Goal: Task Accomplishment & Management: Manage account settings

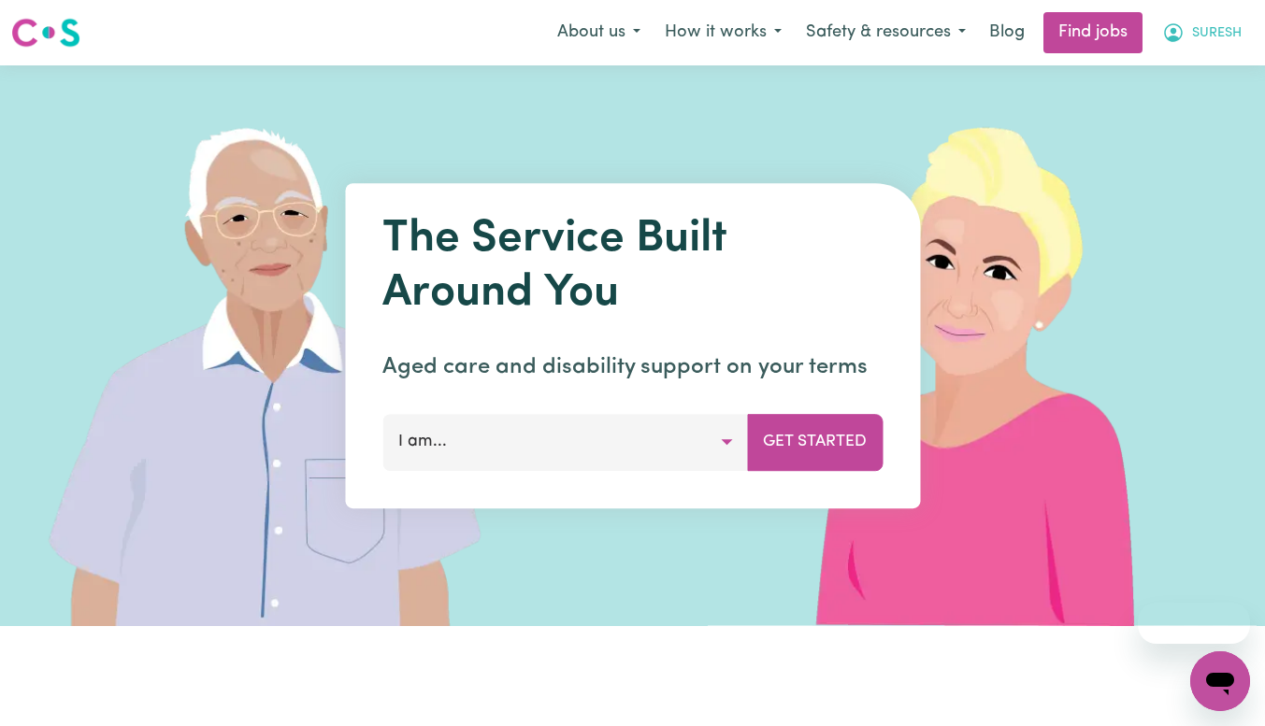
click at [1176, 33] on icon "My Account" at bounding box center [1173, 33] width 22 height 22
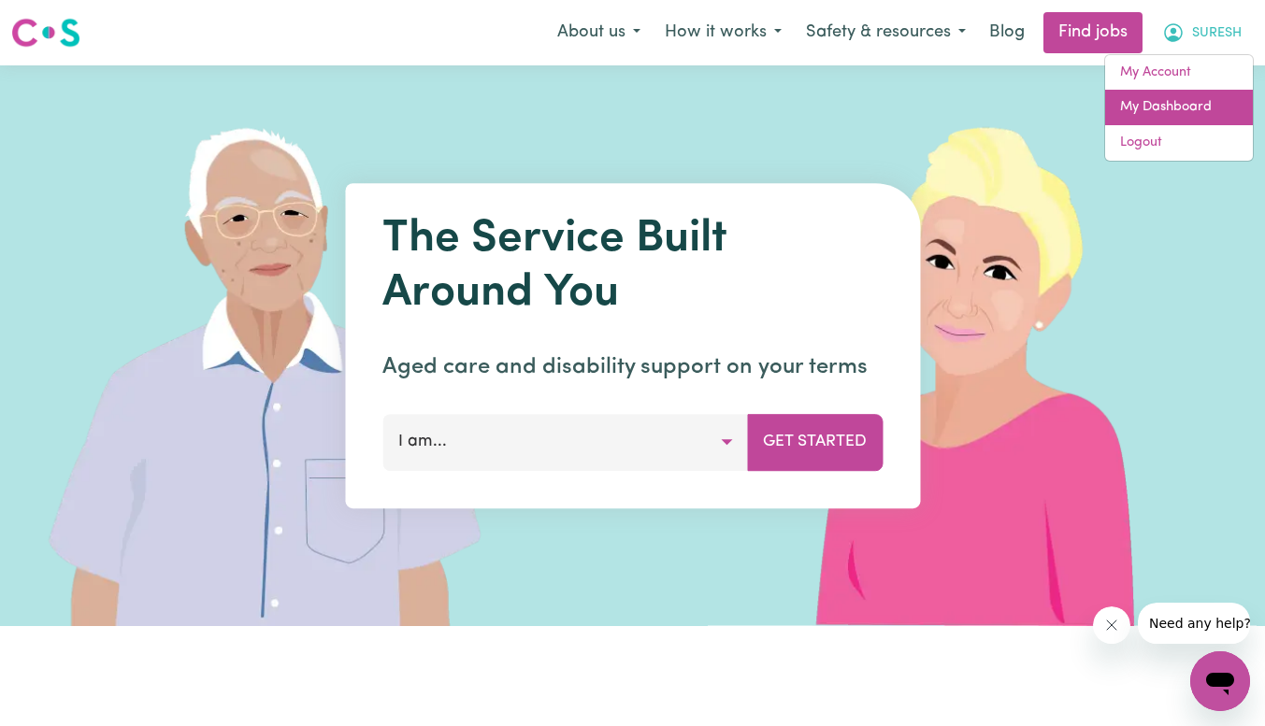
click at [1152, 109] on link "My Dashboard" at bounding box center [1179, 108] width 148 height 36
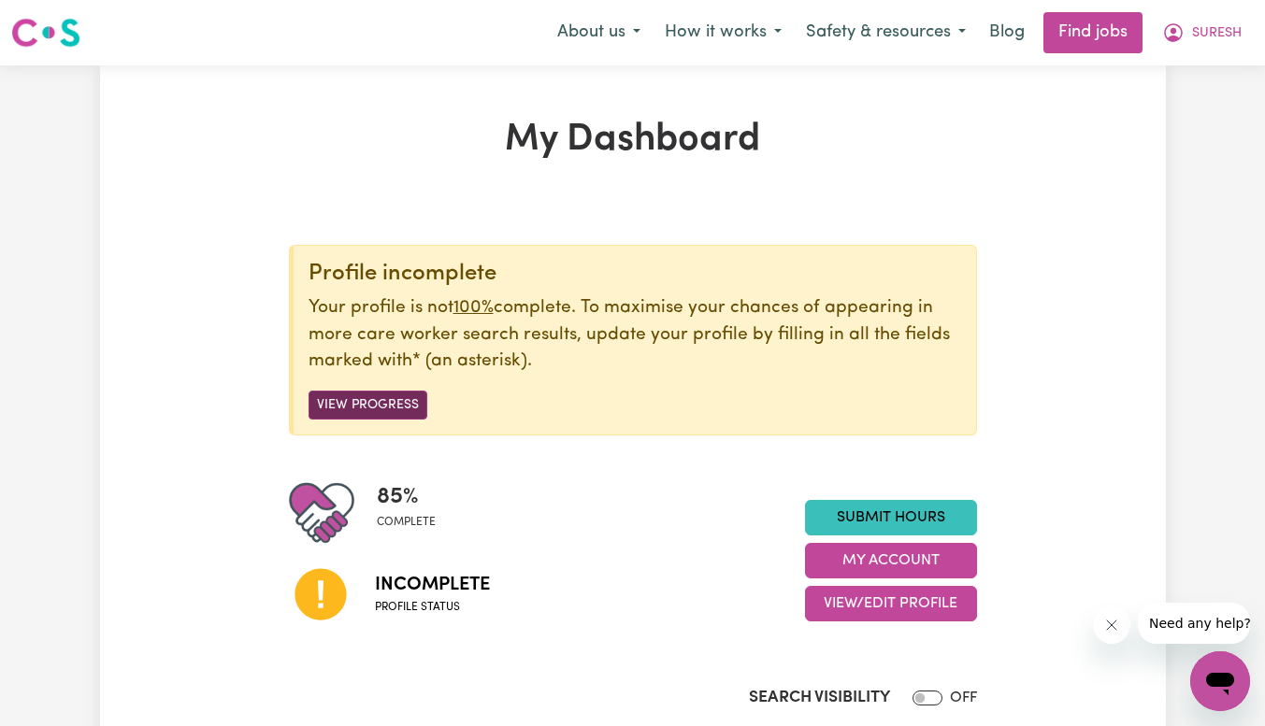
click at [374, 409] on button "View Progress" at bounding box center [368, 405] width 119 height 29
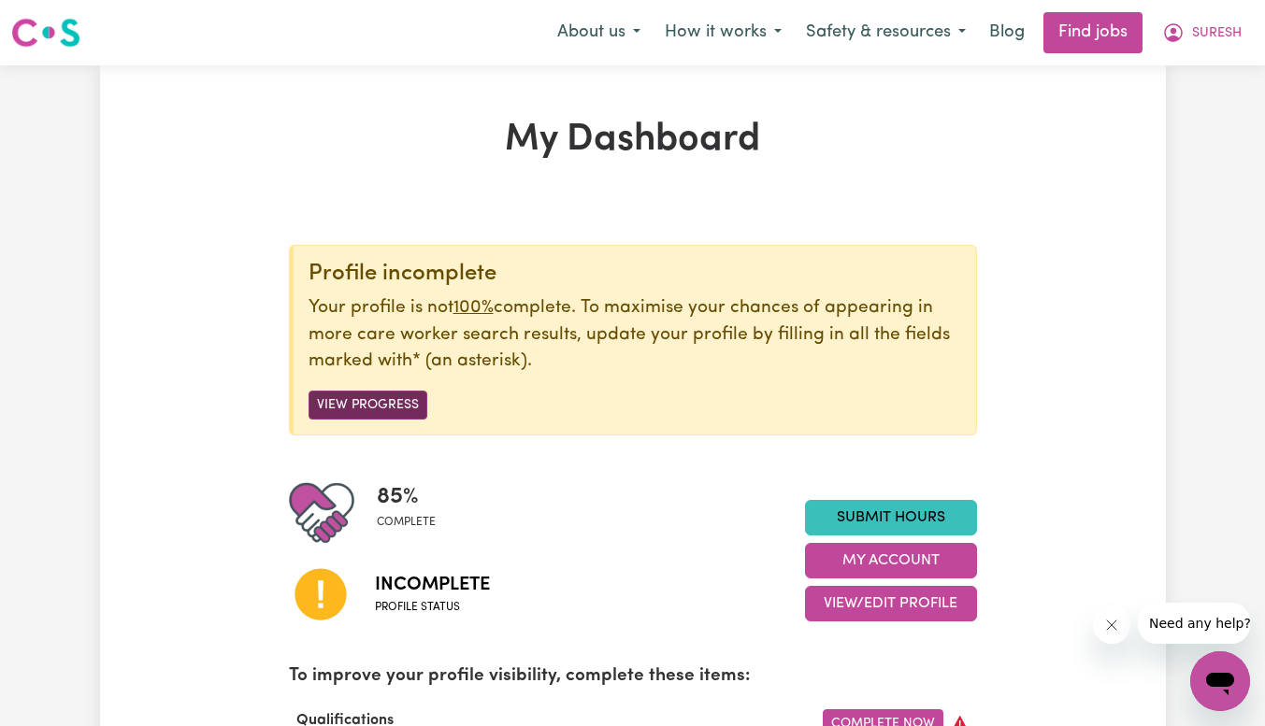
click at [385, 416] on button "View Progress" at bounding box center [368, 405] width 119 height 29
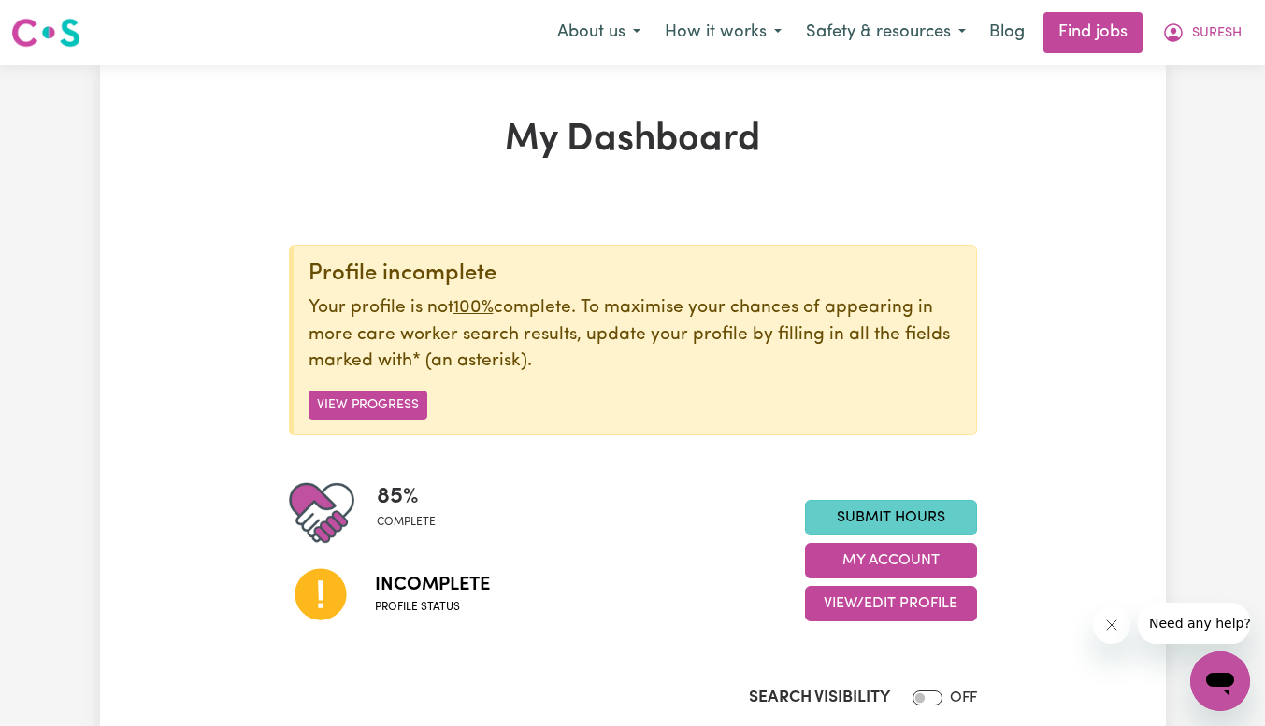
click at [899, 509] on link "Submit Hours" at bounding box center [891, 518] width 172 height 36
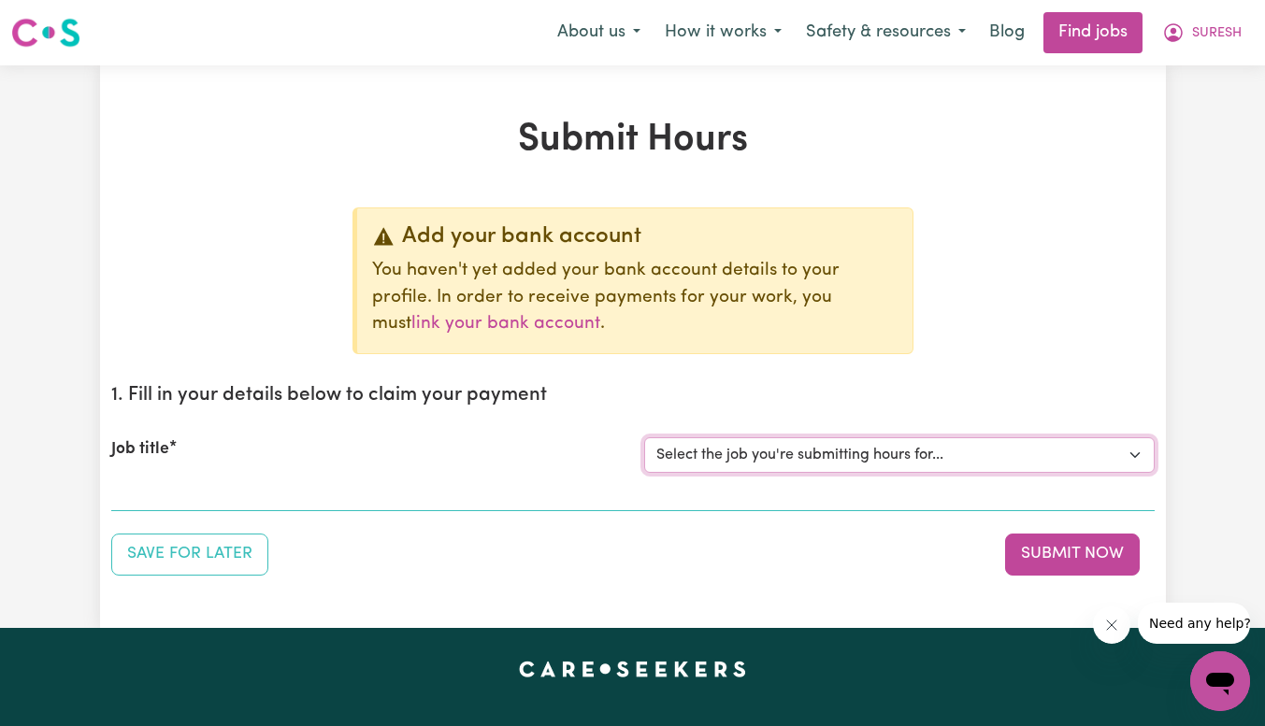
click at [693, 450] on select "Select the job you're submitting hours for..." at bounding box center [899, 456] width 510 height 36
click at [722, 421] on div "Job title Select the job you're submitting hours for..." at bounding box center [632, 455] width 1043 height 80
click at [600, 315] on link "link your bank account" at bounding box center [505, 324] width 189 height 18
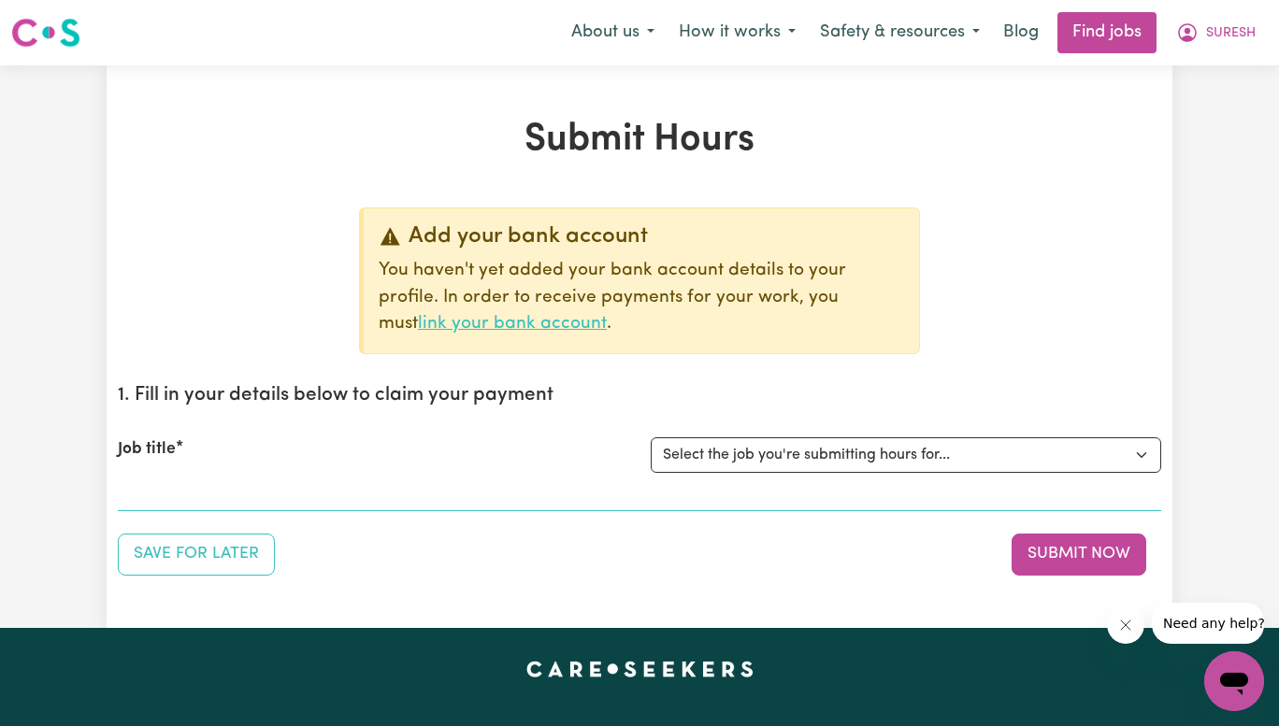
select select "I am providing services by being employed by an organisation"
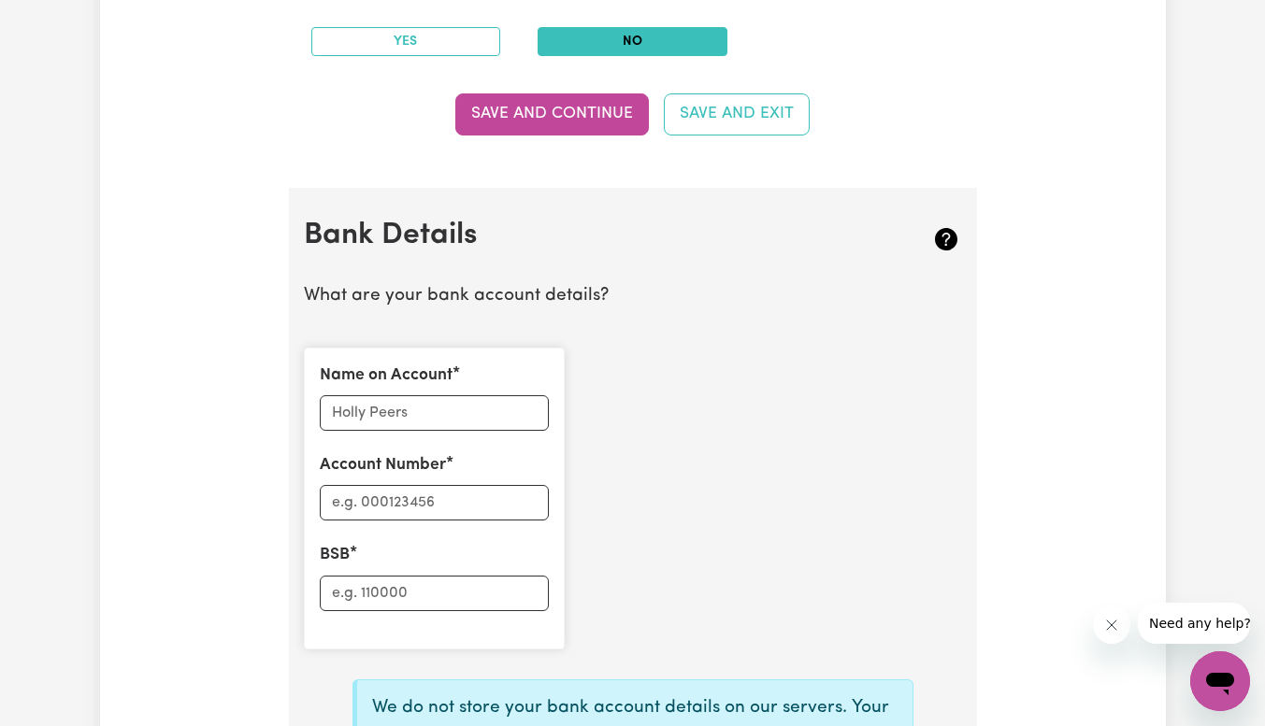
scroll to position [1132, 0]
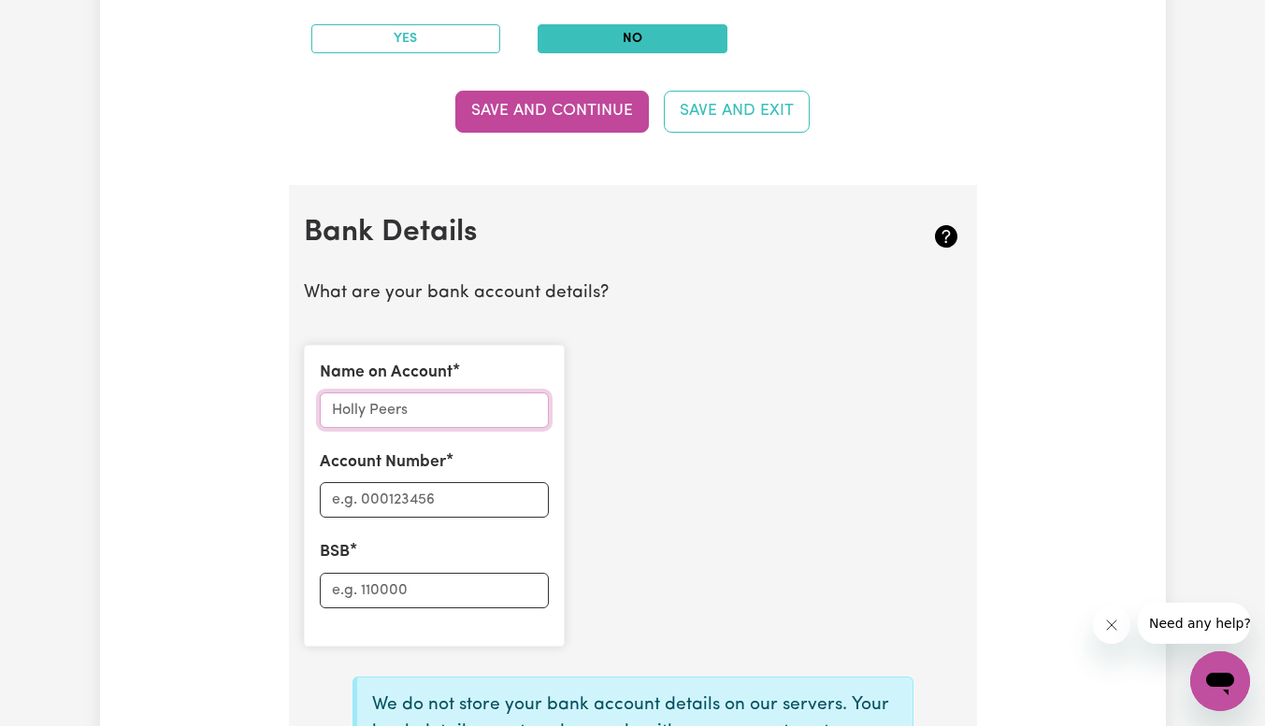
click at [448, 415] on input "Name on Account" at bounding box center [434, 411] width 229 height 36
type input "SURESH SJUBEDI"
click at [397, 494] on input "Account Number" at bounding box center [434, 500] width 229 height 36
click at [363, 498] on input "10597174" at bounding box center [434, 500] width 229 height 36
type input "1059-7174"
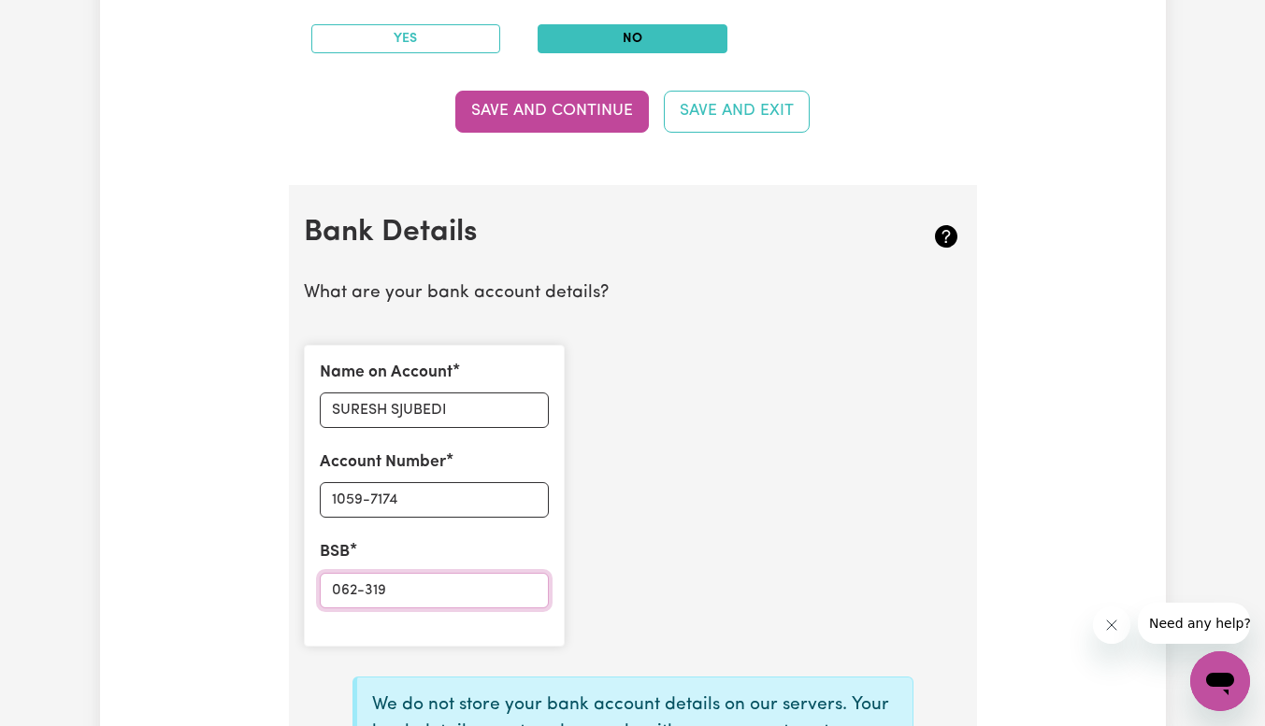
type input "062-319"
click at [403, 408] on input "SURESH SJUBEDI" at bounding box center [434, 411] width 229 height 36
type input "[PERSON_NAME]"
click at [697, 331] on div "Name on Account [PERSON_NAME] Account Number 1059-7174 BSB 062-319" at bounding box center [633, 496] width 681 height 332
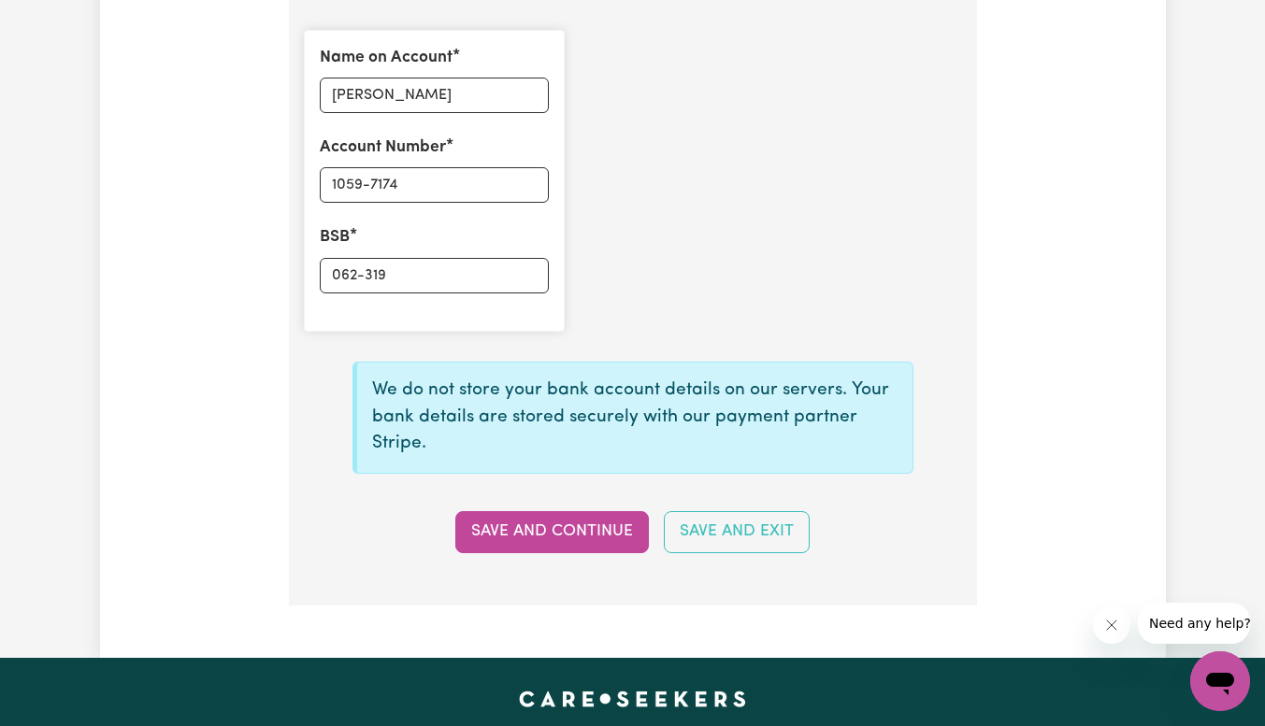
scroll to position [1448, 0]
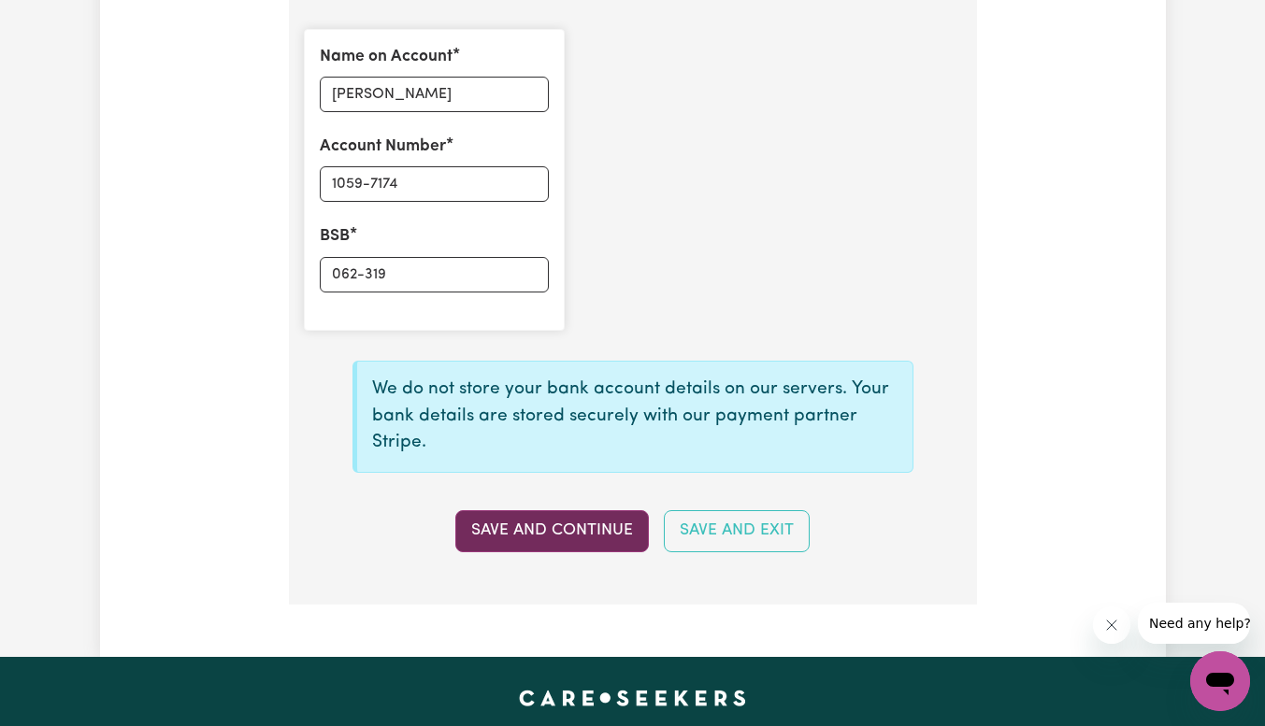
click at [591, 530] on button "Save and Continue" at bounding box center [552, 530] width 194 height 41
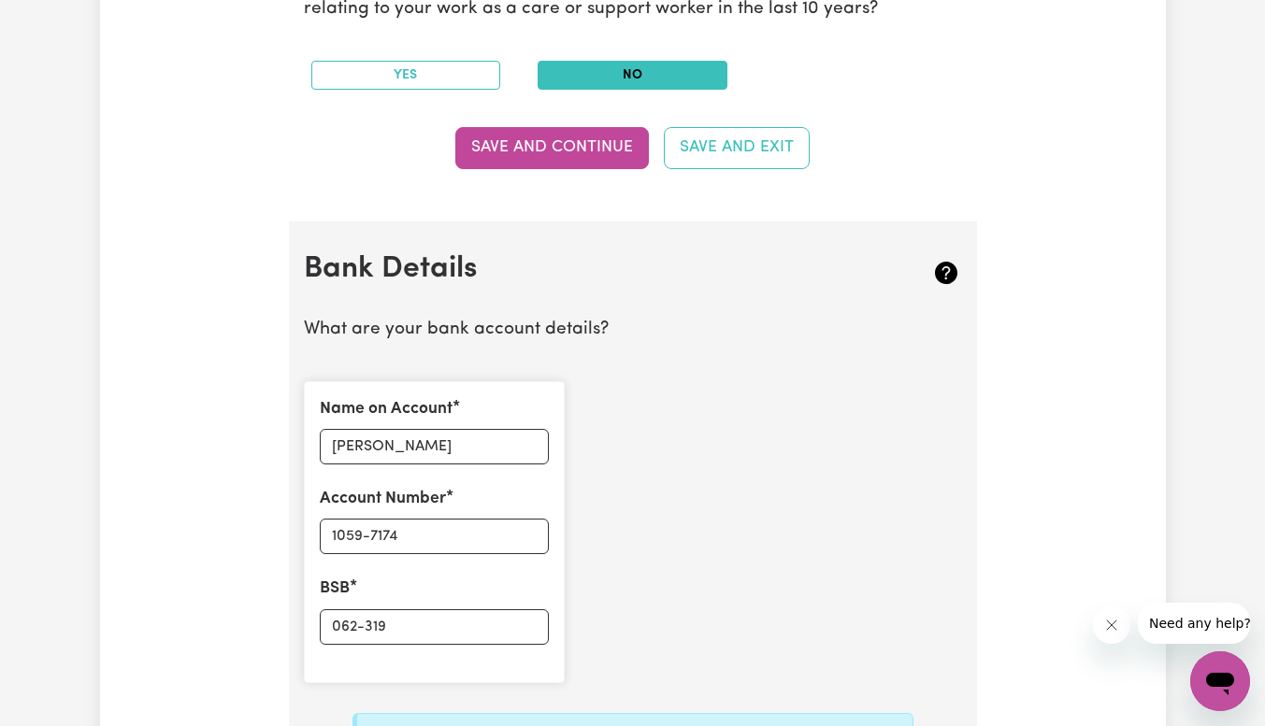
scroll to position [1183, 0]
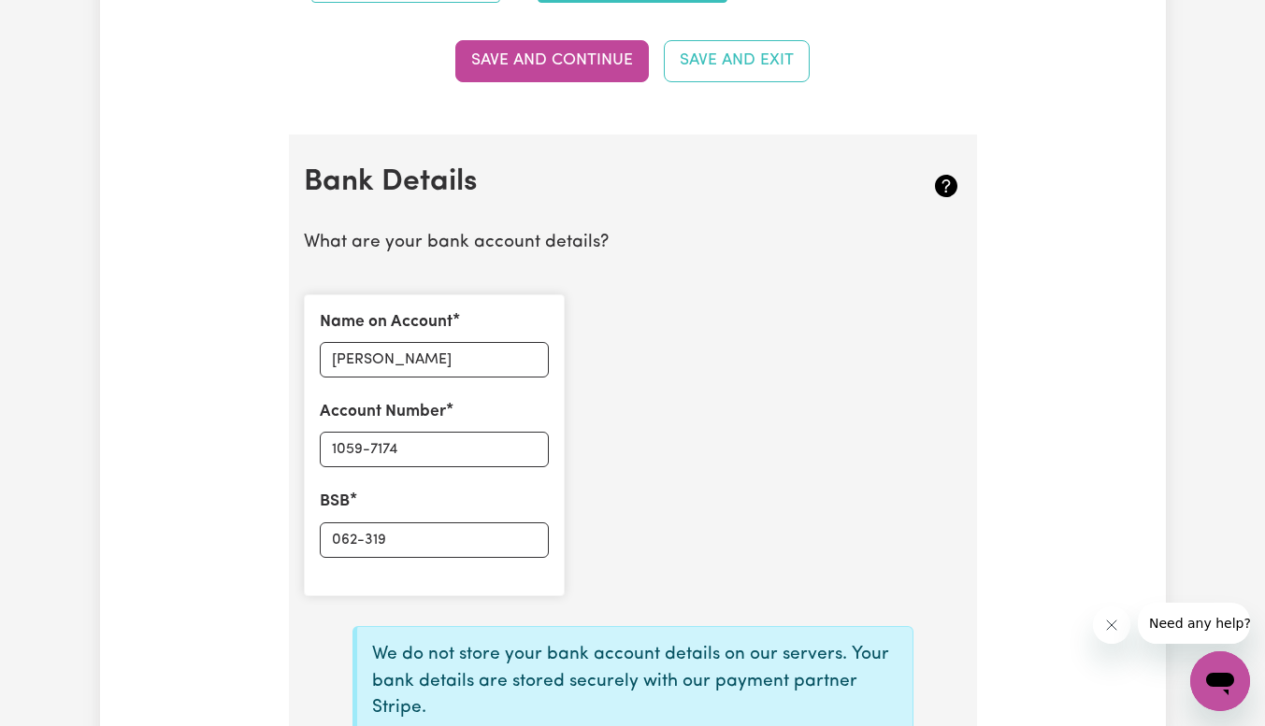
click at [737, 340] on div "Name on Account [PERSON_NAME] Account Number 1059-7174 BSB 062-319" at bounding box center [633, 446] width 681 height 332
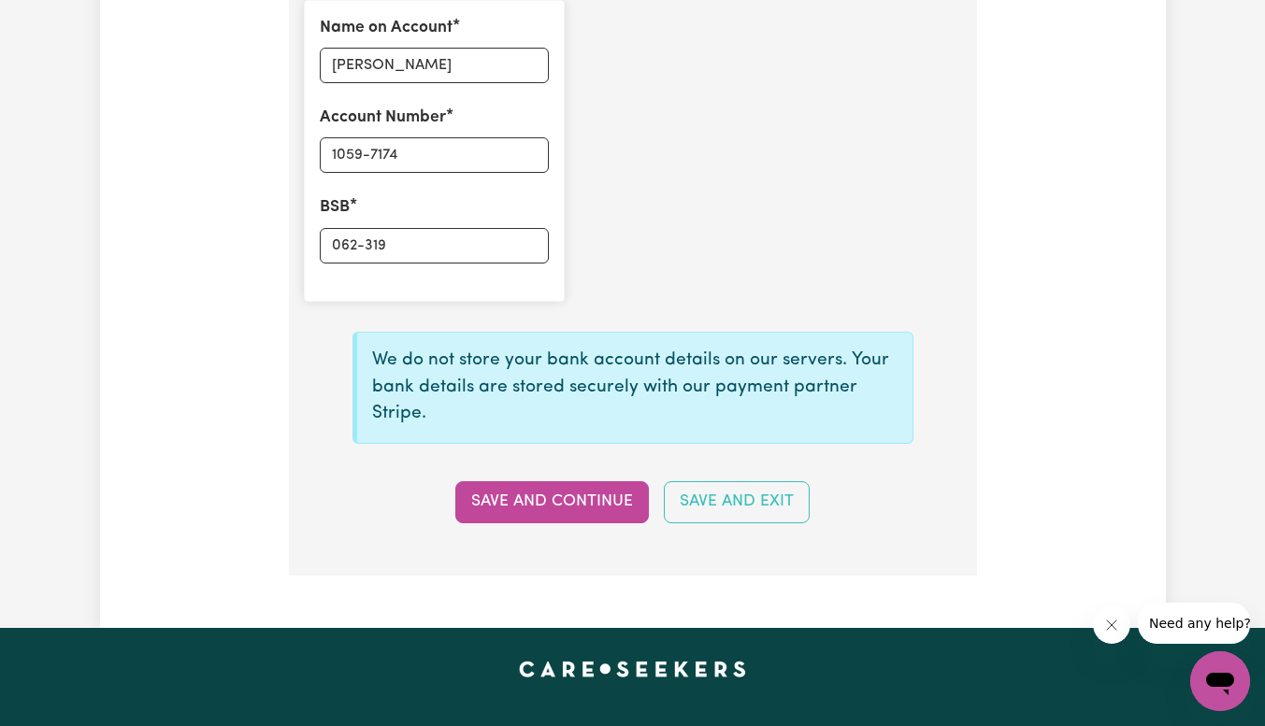
scroll to position [1491, 0]
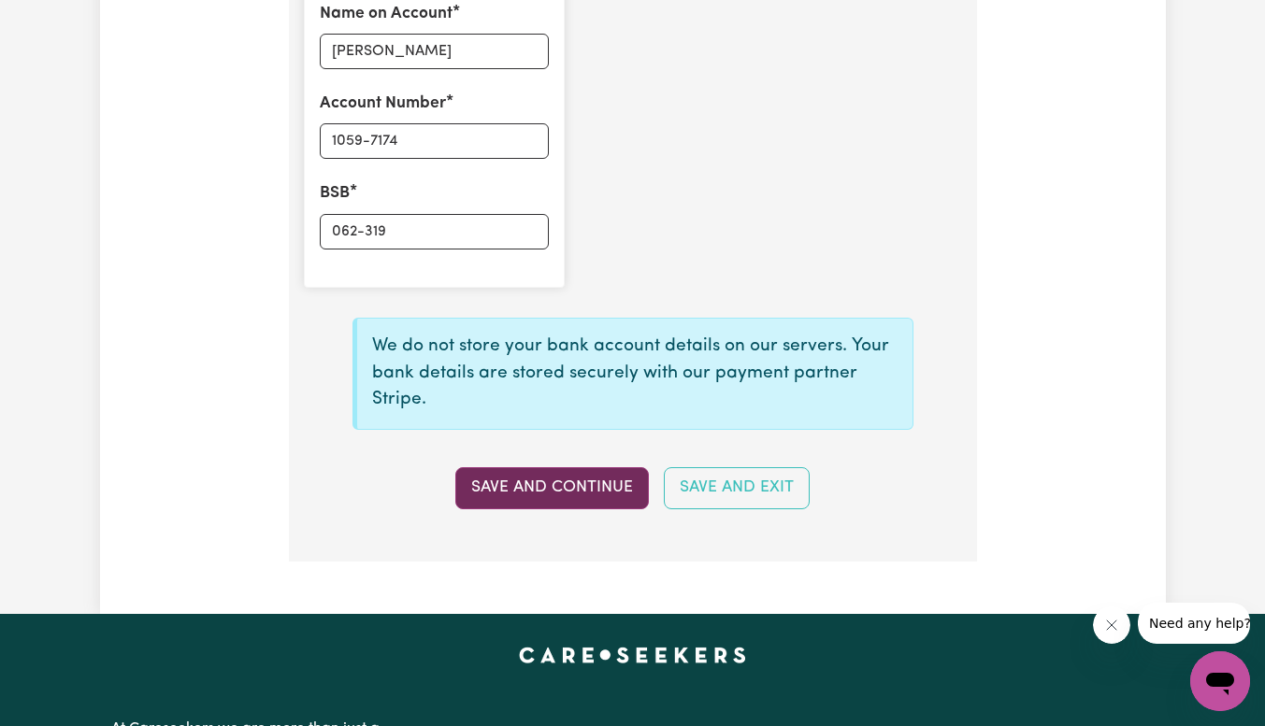
click at [566, 473] on button "Save and Continue" at bounding box center [552, 487] width 194 height 41
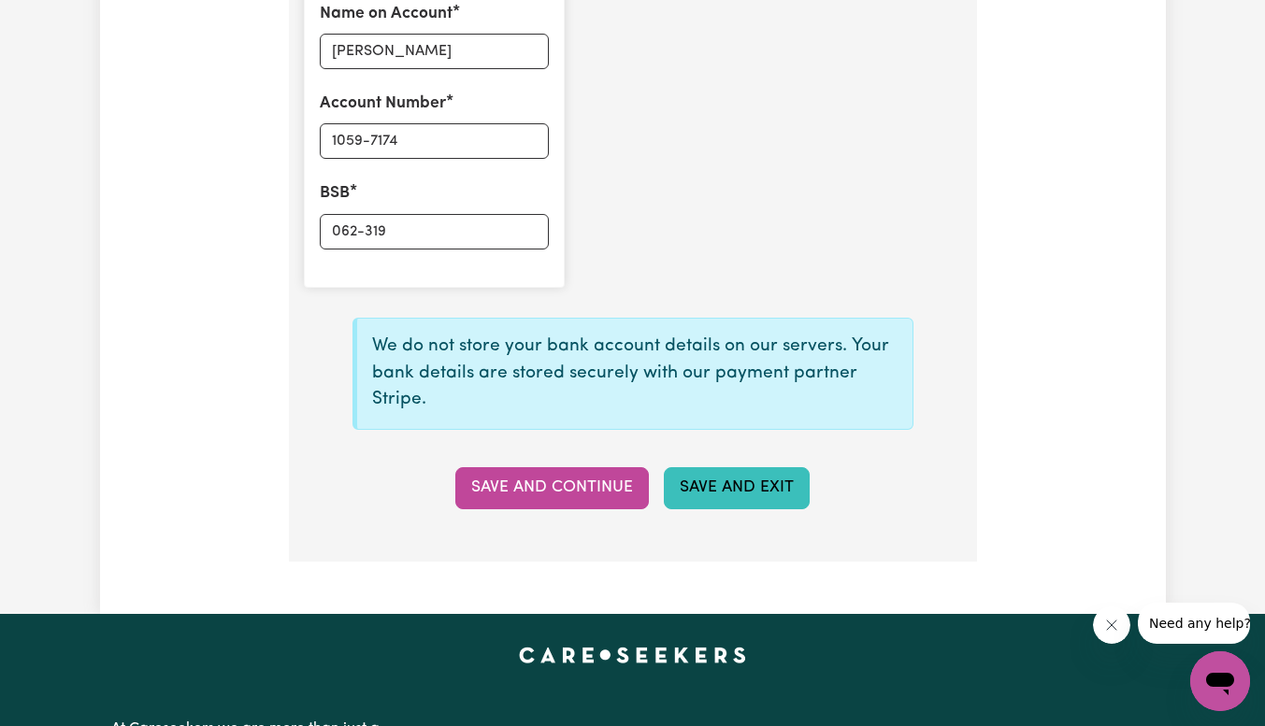
click at [711, 487] on button "Save and Exit" at bounding box center [737, 487] width 146 height 41
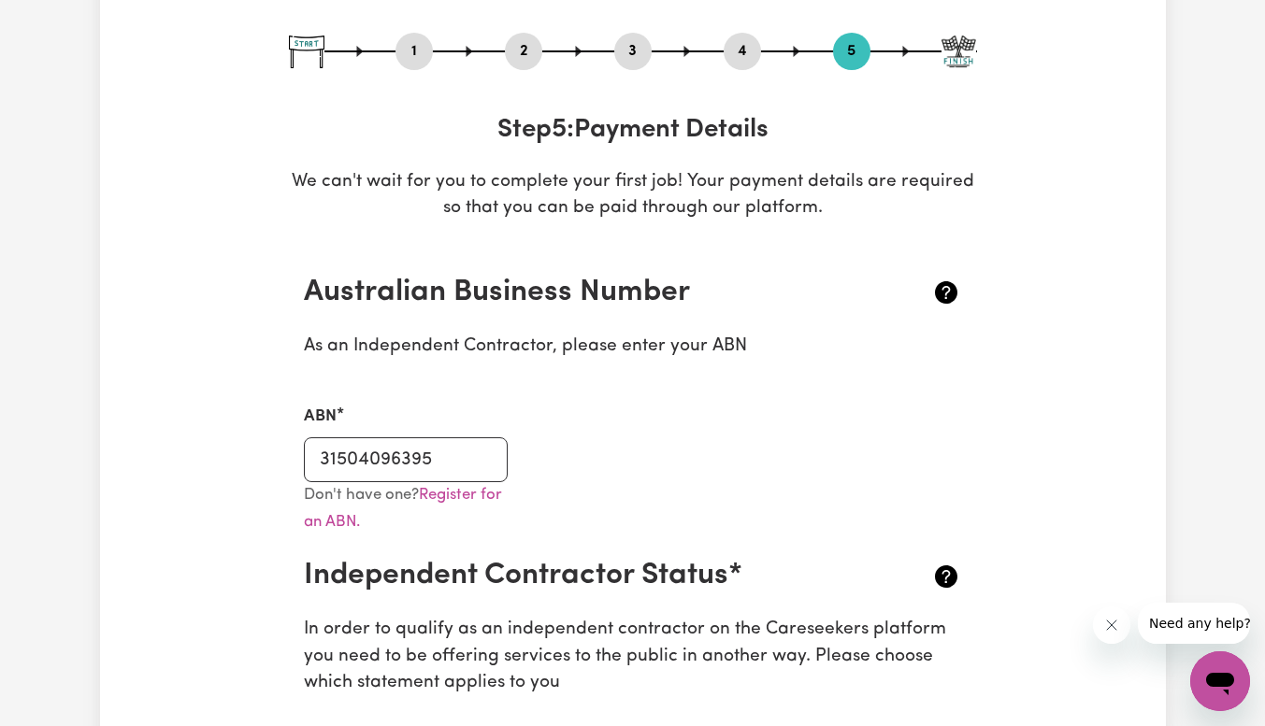
scroll to position [186, 0]
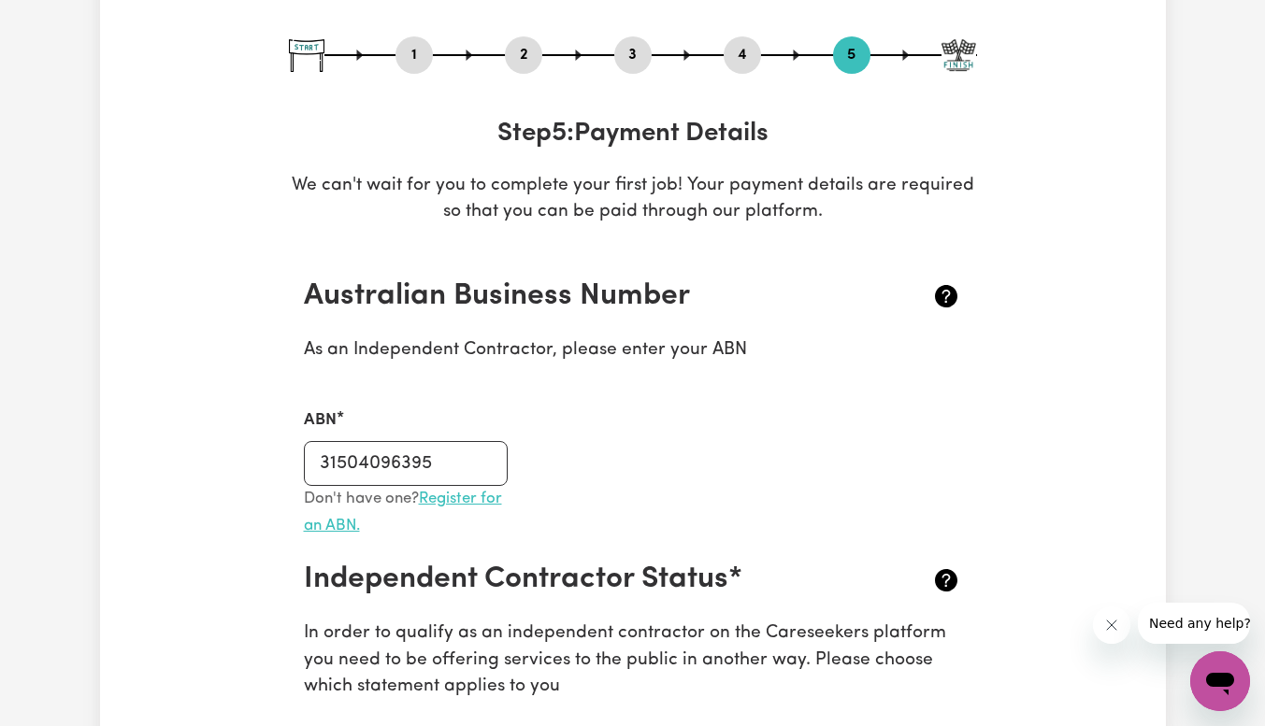
click at [483, 500] on link "Register for an ABN." at bounding box center [403, 512] width 198 height 43
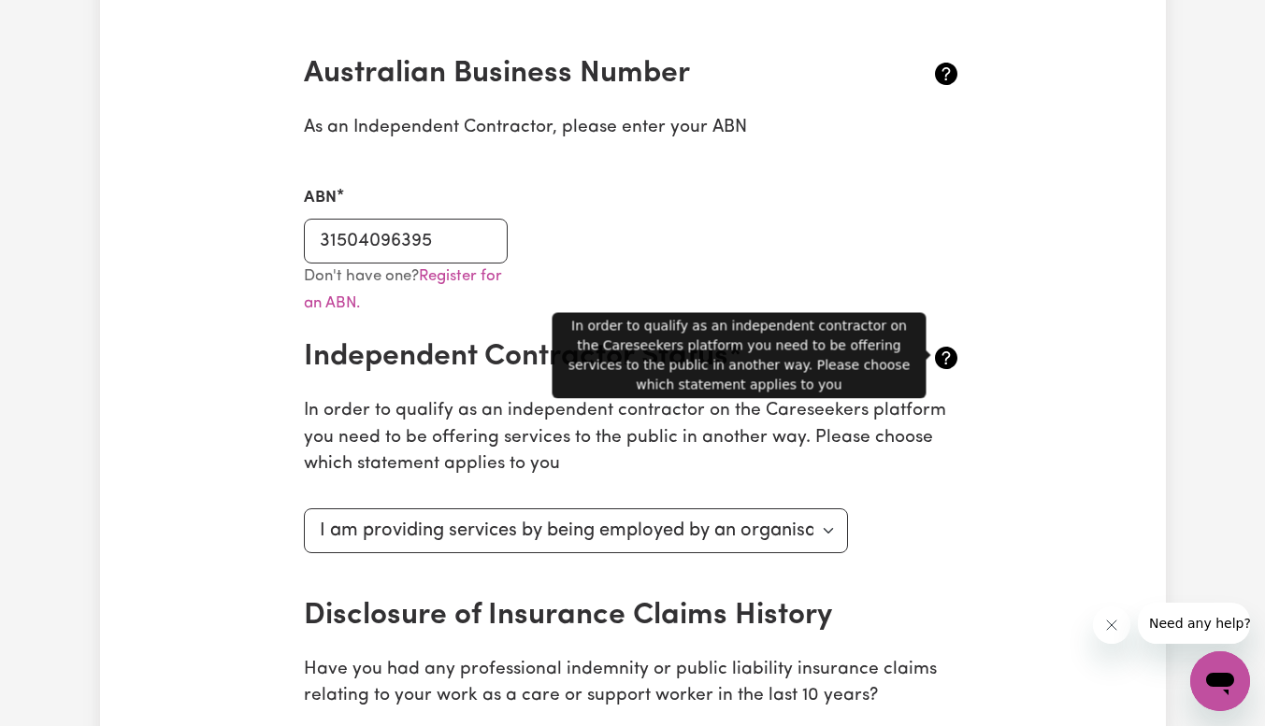
scroll to position [409, 0]
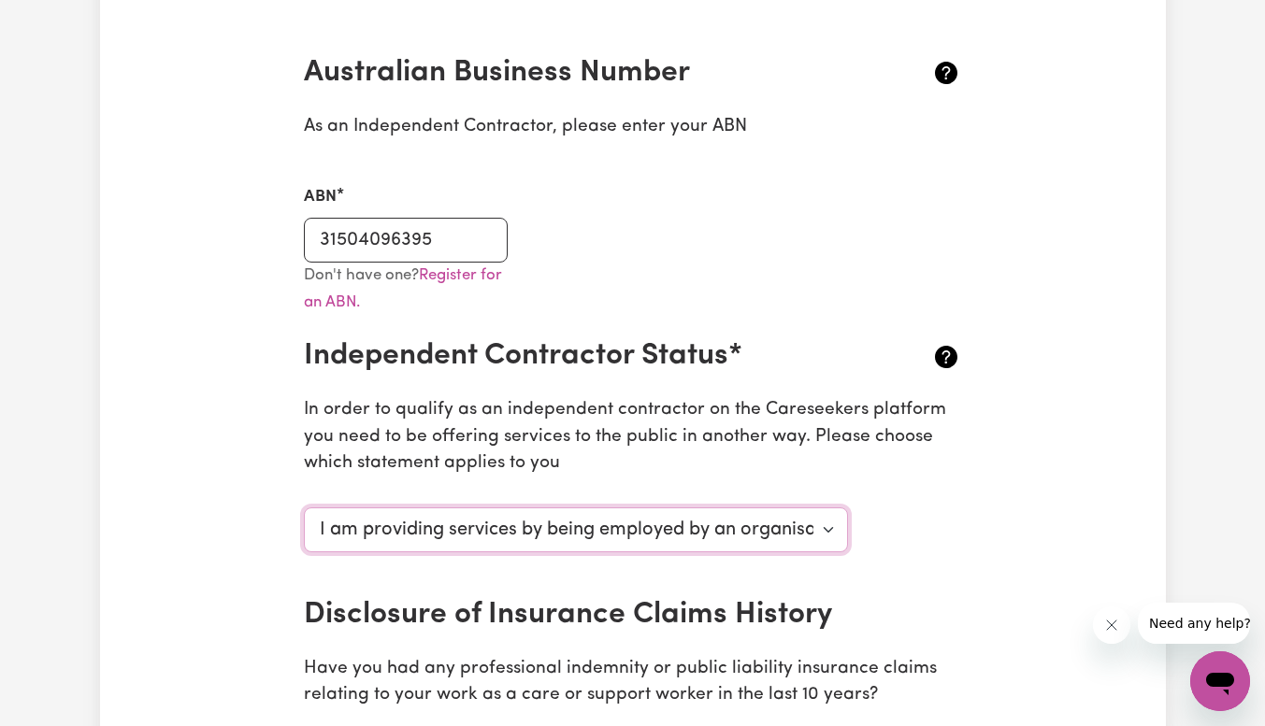
click at [796, 537] on select "Select your independent contractor status... I am providing services through an…" at bounding box center [576, 530] width 545 height 45
click at [605, 455] on p "In order to qualify as an independent contractor on the Careseekers platform yo…" at bounding box center [633, 437] width 658 height 80
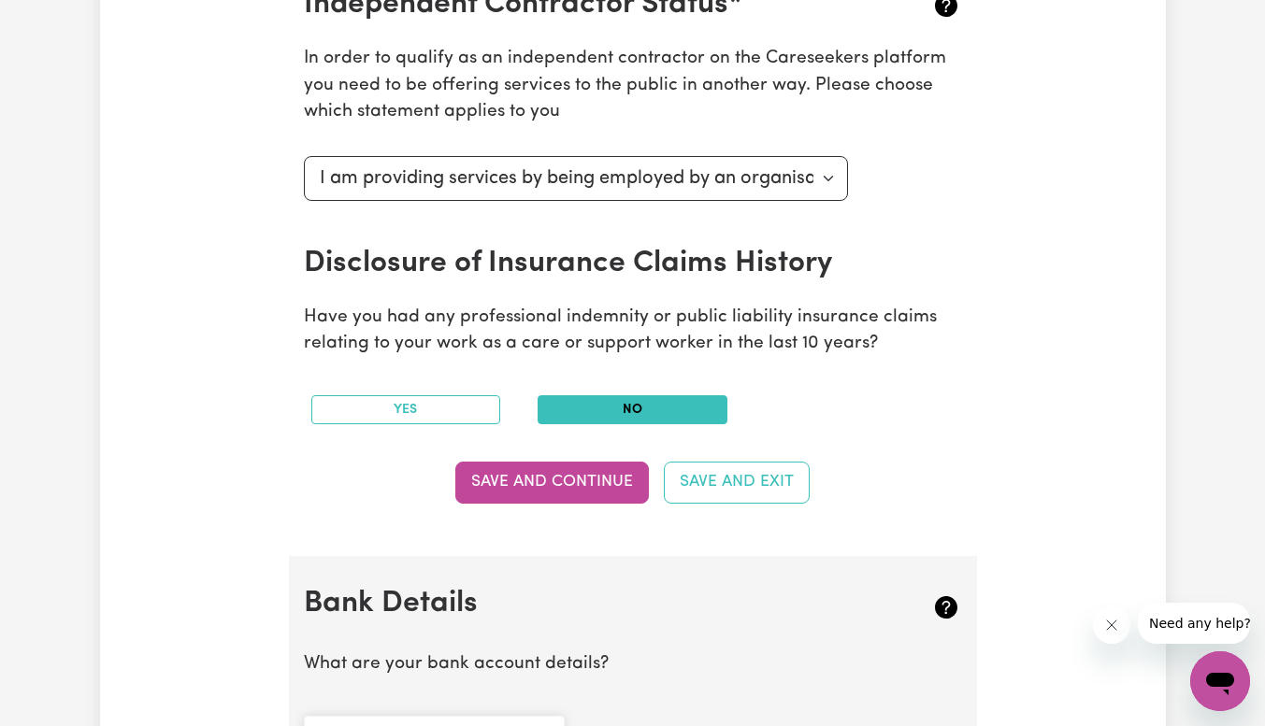
scroll to position [764, 0]
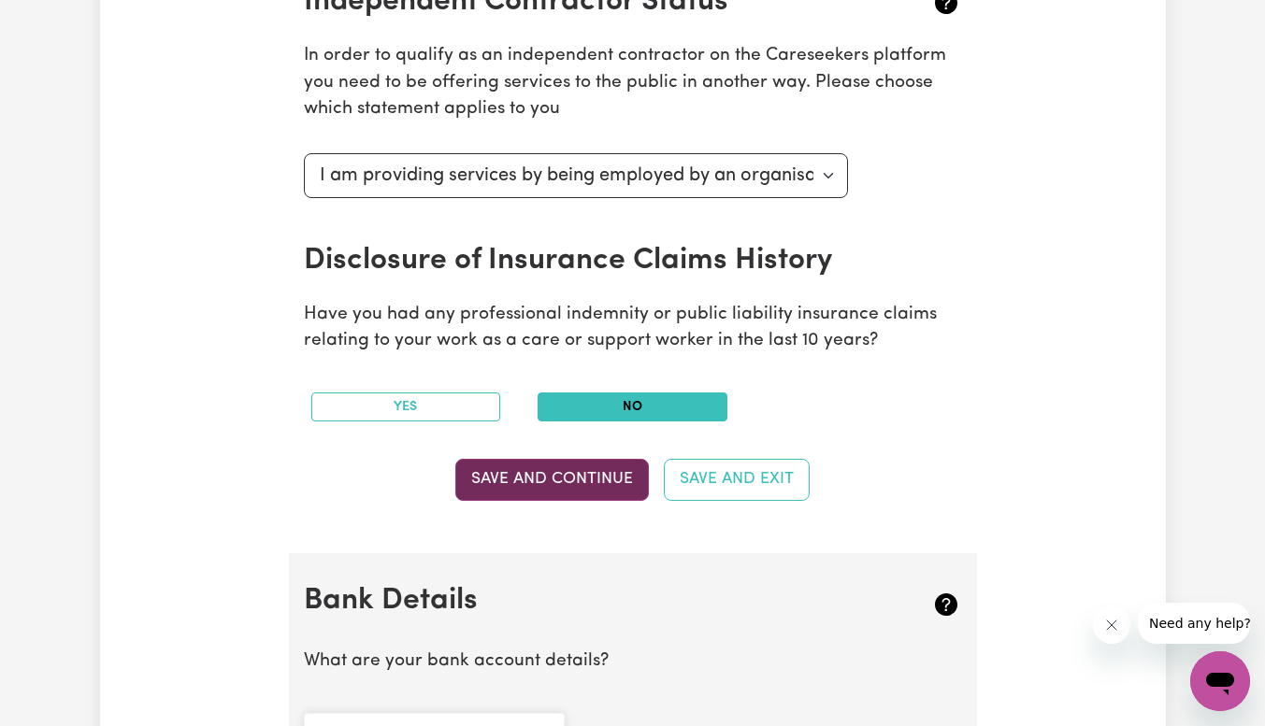
click at [624, 486] on button "Save and Continue" at bounding box center [552, 479] width 194 height 41
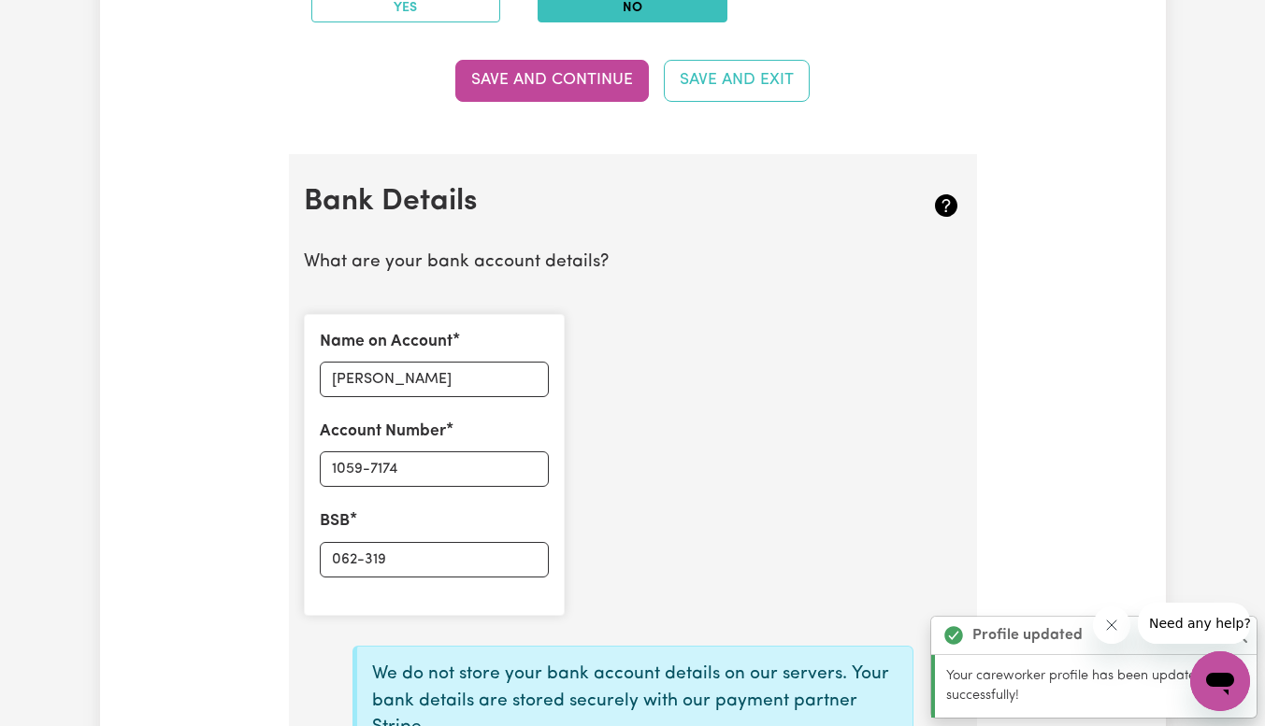
scroll to position [1321, 0]
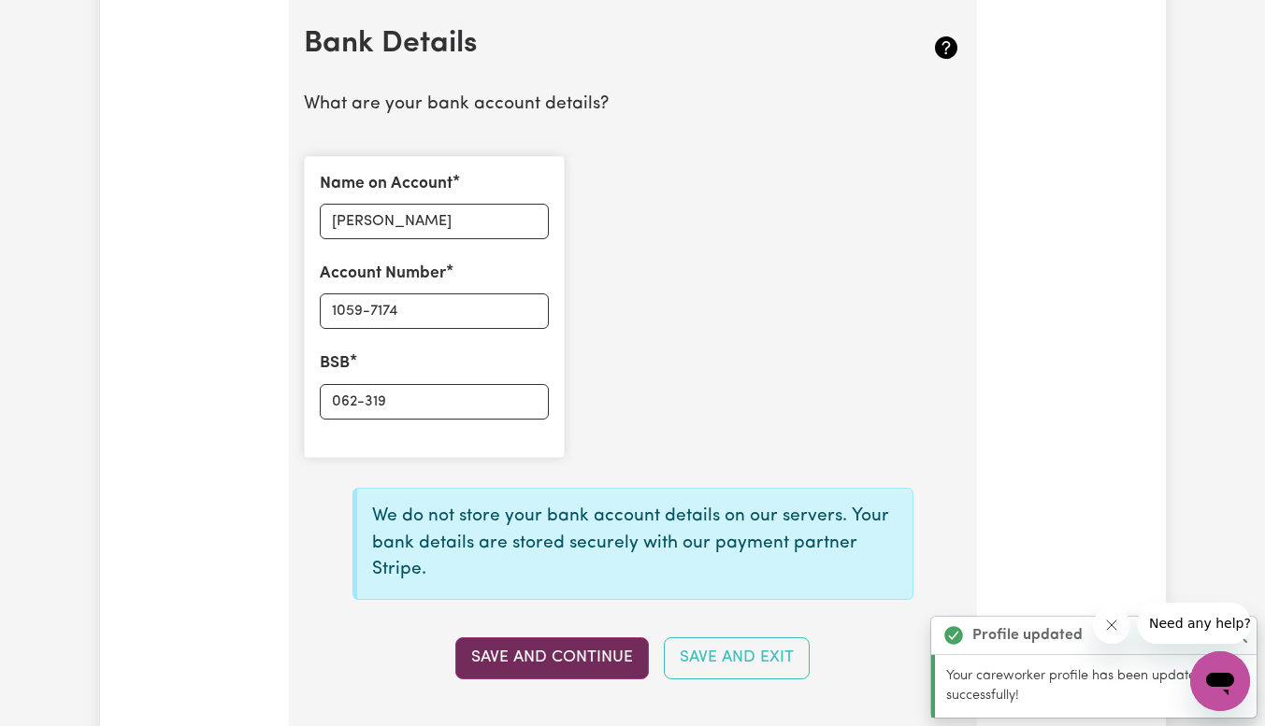
click at [582, 661] on button "Save and Continue" at bounding box center [552, 658] width 194 height 41
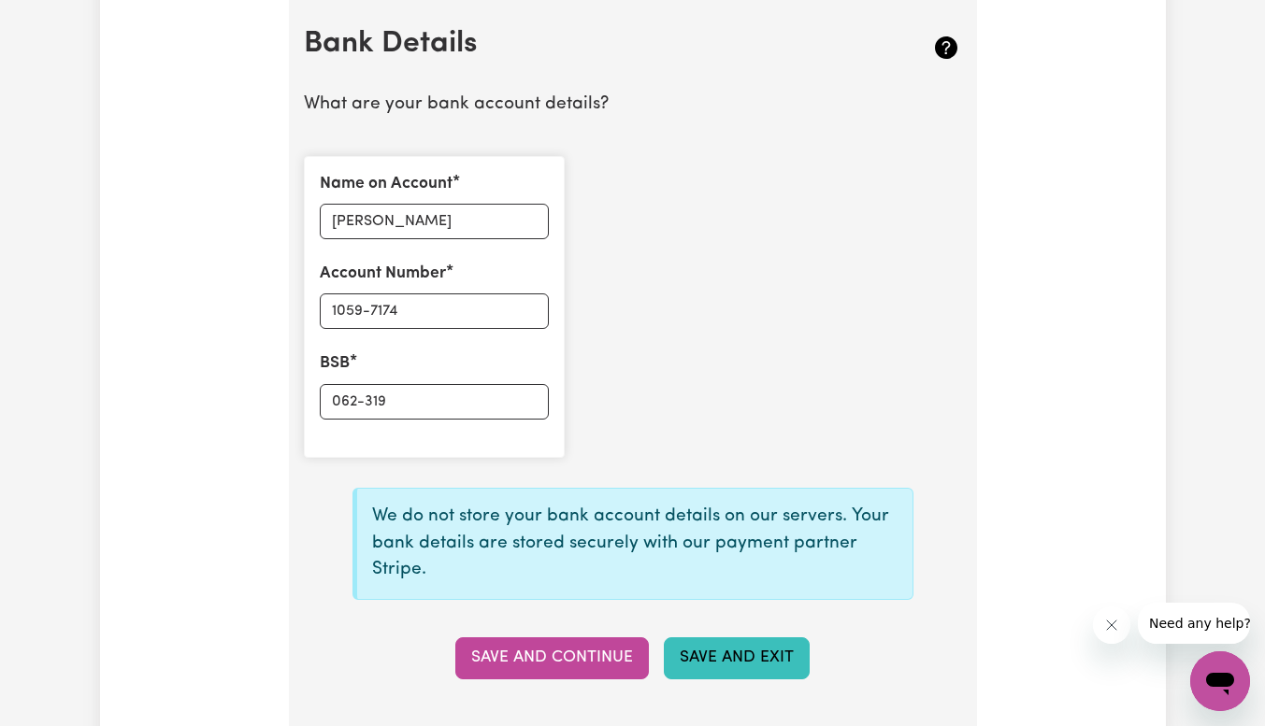
click at [740, 673] on button "Save and Exit" at bounding box center [737, 658] width 146 height 41
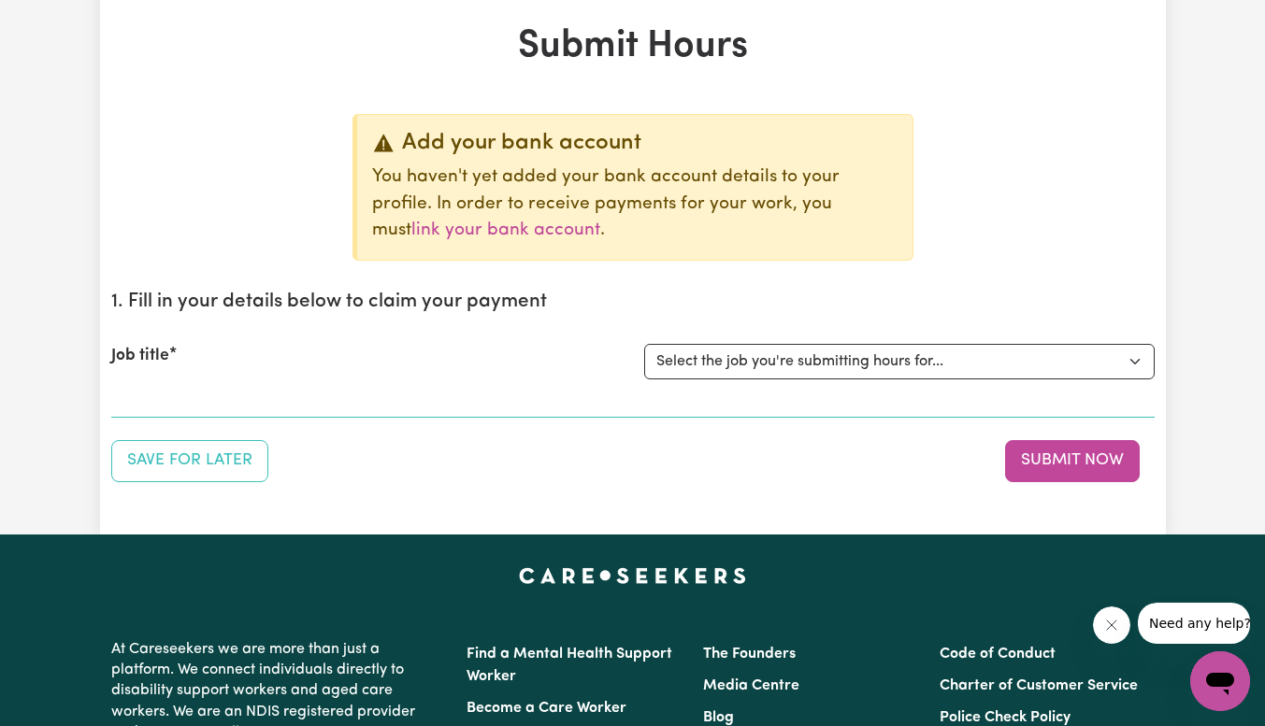
scroll to position [93, 0]
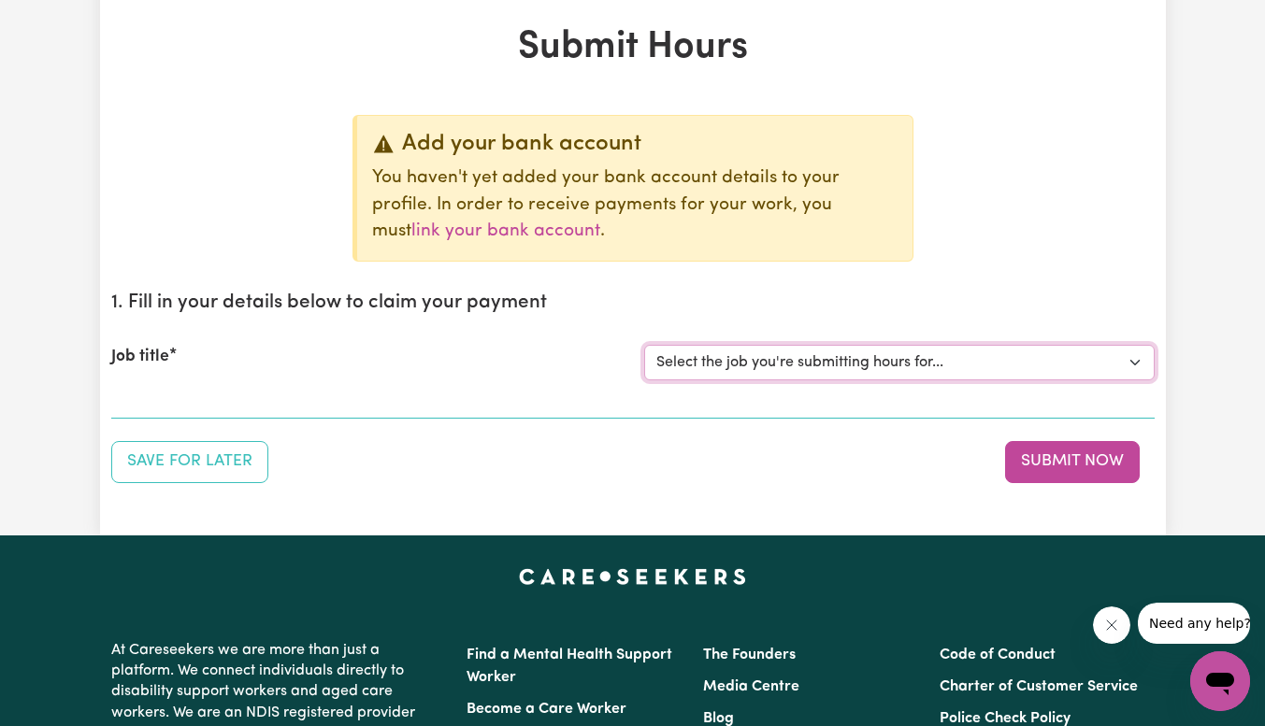
click at [790, 369] on select "Select the job you're submitting hours for..." at bounding box center [899, 363] width 510 height 36
click at [155, 362] on label "Job title" at bounding box center [140, 357] width 58 height 24
click at [644, 362] on select "Select the job you're submitting hours for..." at bounding box center [899, 363] width 510 height 36
click at [777, 359] on select "Select the job you're submitting hours for..." at bounding box center [899, 363] width 510 height 36
click at [1138, 356] on select "Select the job you're submitting hours for..." at bounding box center [899, 363] width 510 height 36
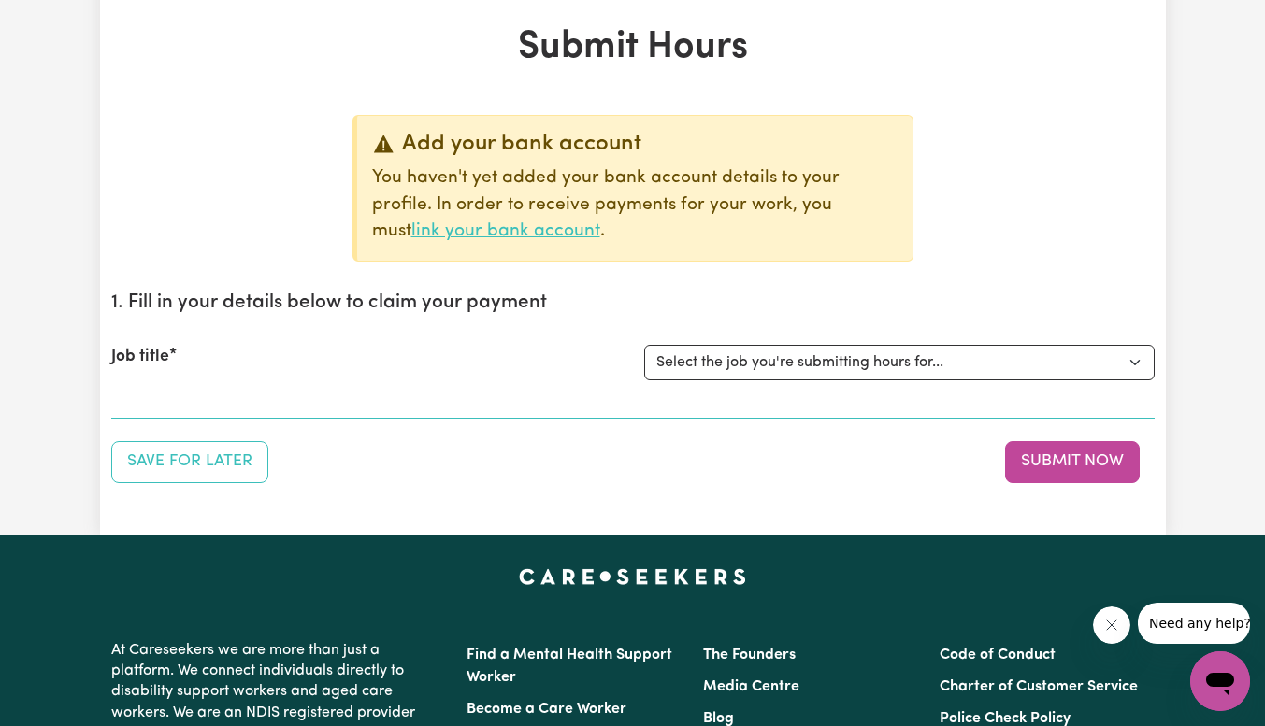
click at [600, 223] on link "link your bank account" at bounding box center [505, 232] width 189 height 18
select select "I am providing services by being employed by an organisation"
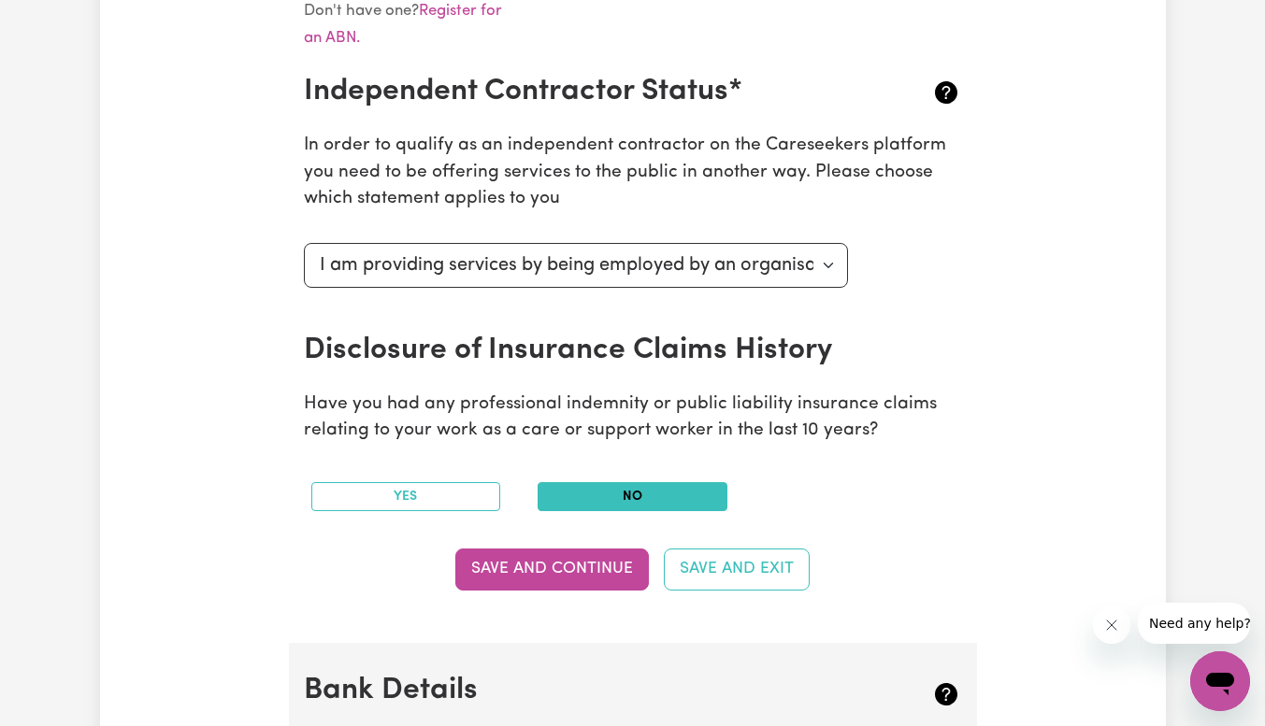
scroll to position [676, 0]
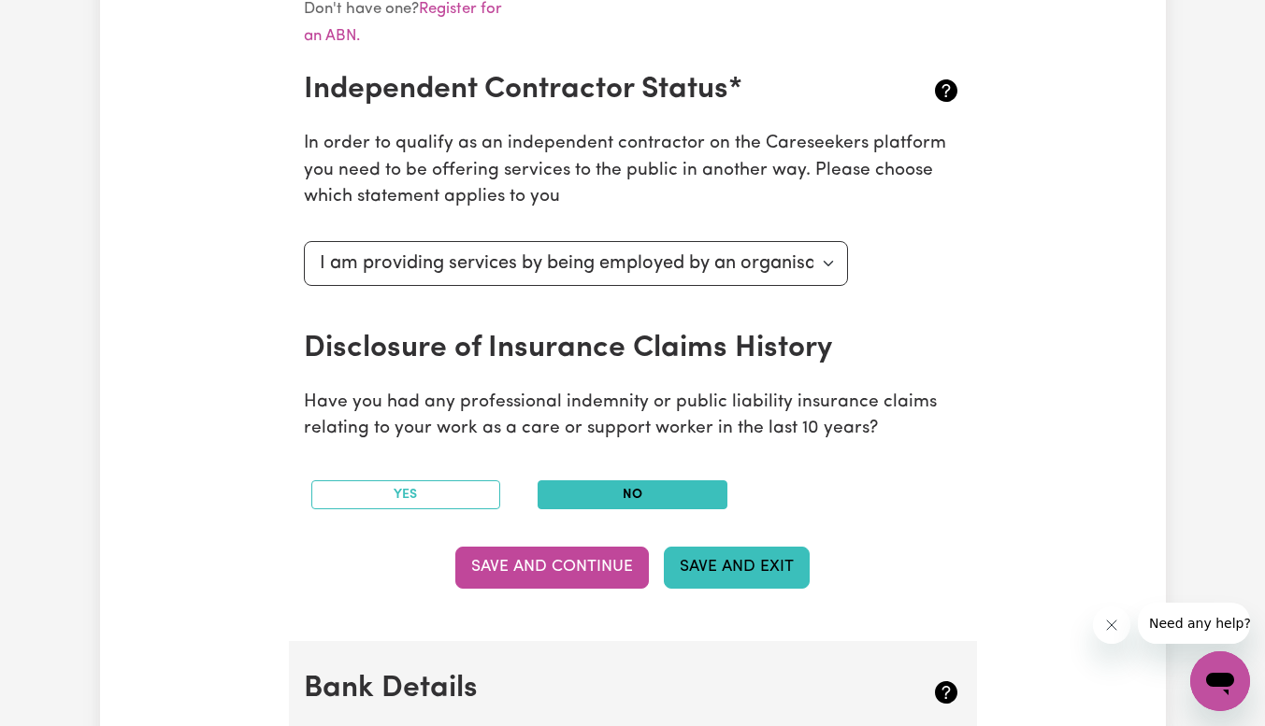
click at [697, 556] on button "Save and Exit" at bounding box center [737, 567] width 146 height 41
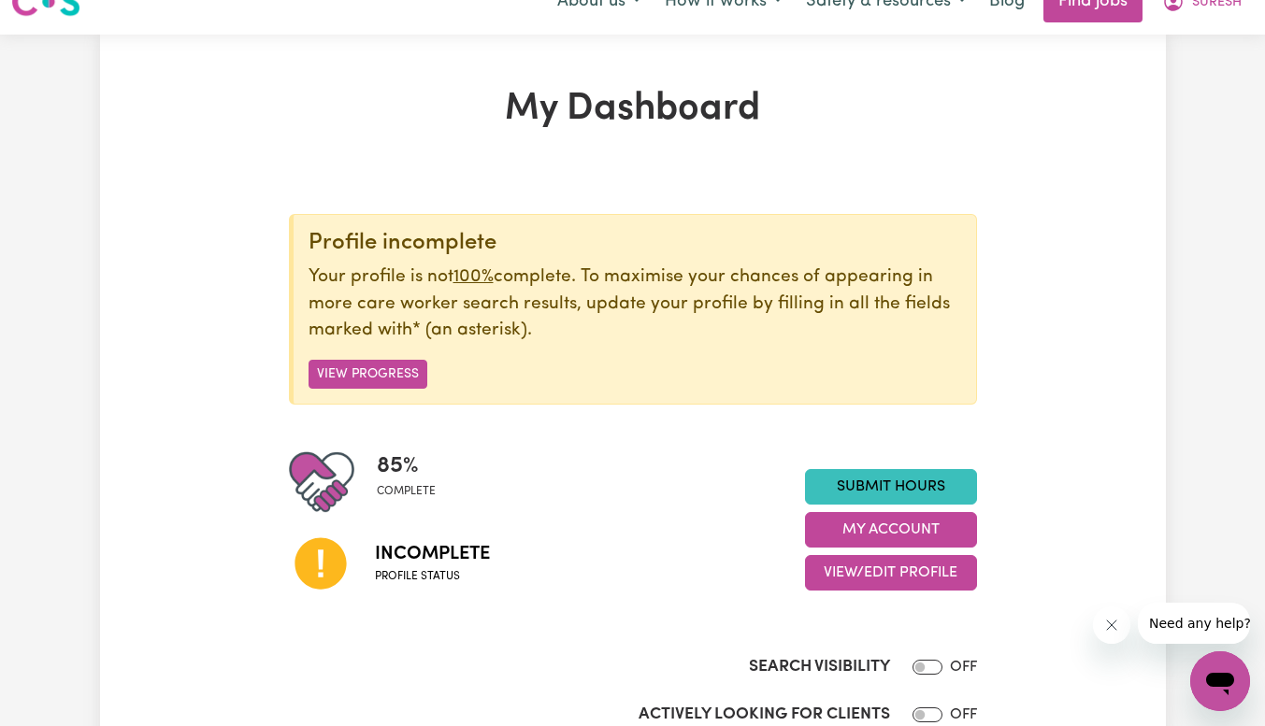
scroll to position [32, 0]
click at [875, 490] on link "Submit Hours" at bounding box center [891, 486] width 172 height 36
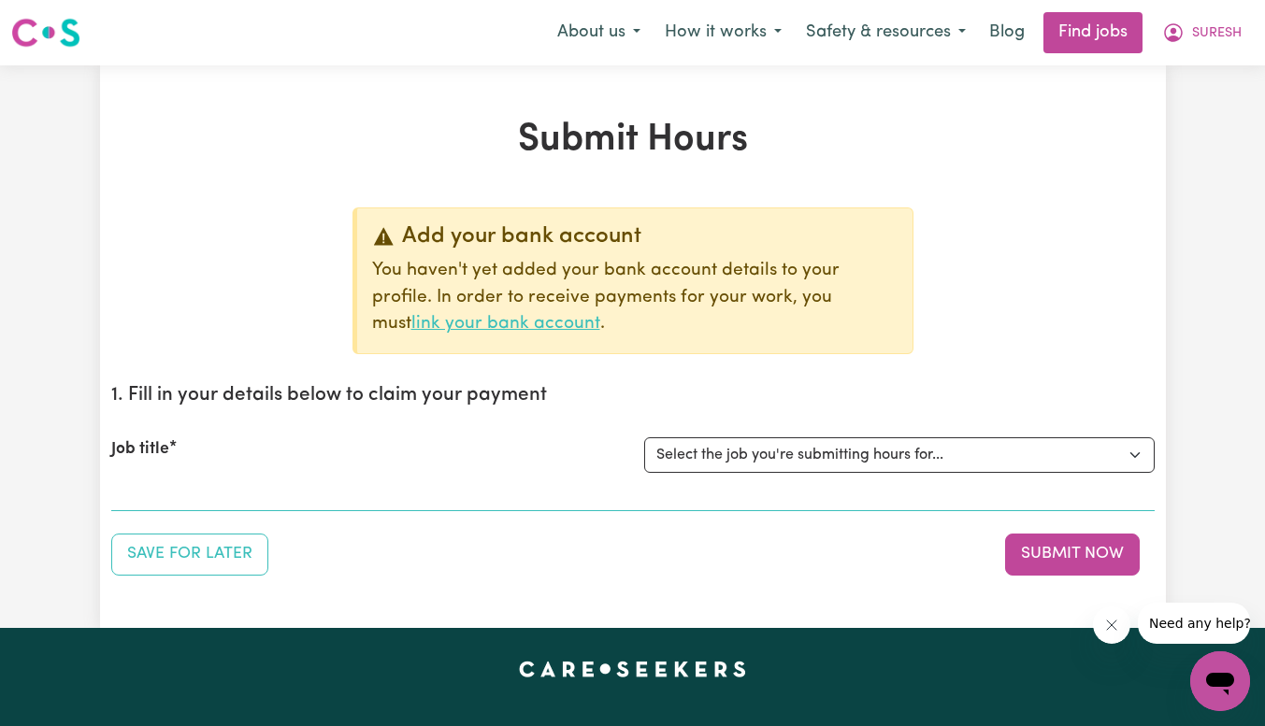
click at [600, 315] on link "link your bank account" at bounding box center [505, 324] width 189 height 18
select select "I am providing services by being employed by an organisation"
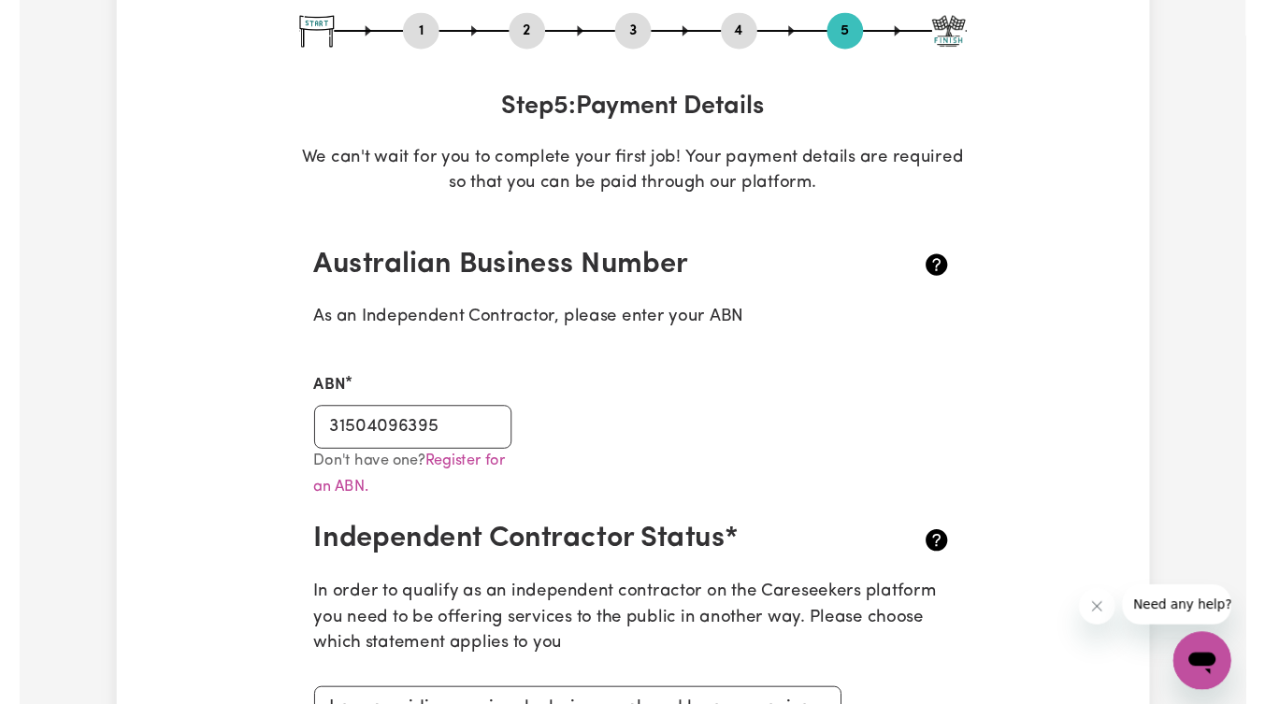
scroll to position [218, 0]
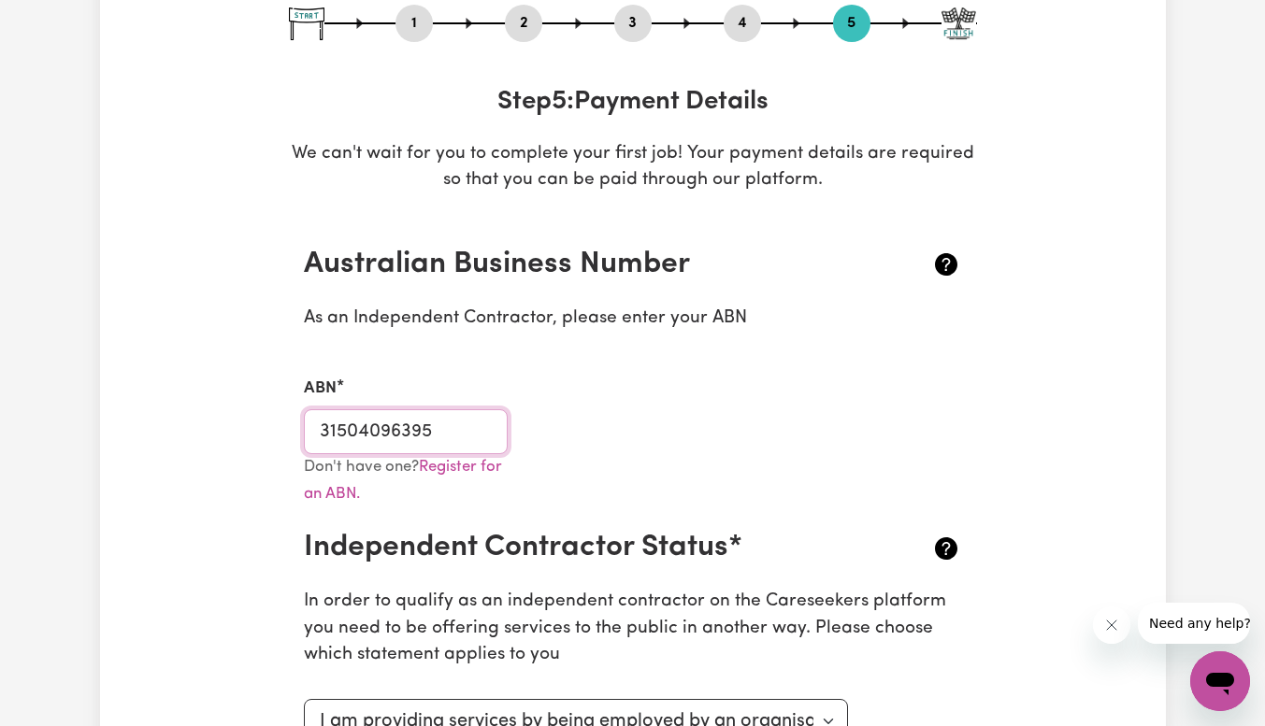
click at [454, 415] on input "31504096395" at bounding box center [406, 431] width 205 height 45
type input "31504096395"
